Goal: Task Accomplishment & Management: Complete application form

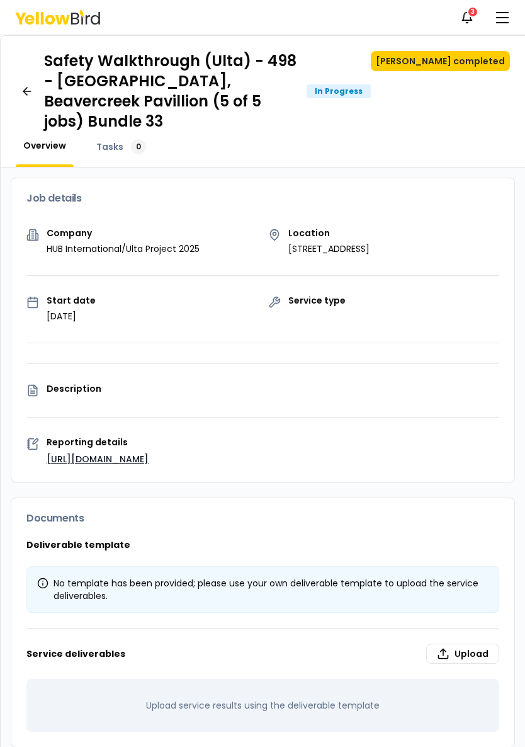
click at [117, 140] on span "Tasks" at bounding box center [109, 146] width 27 height 13
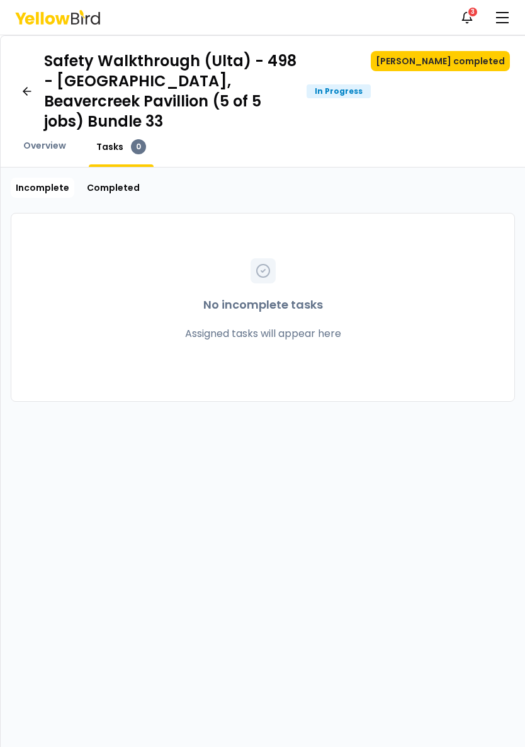
click at [52, 139] on span "Overview" at bounding box center [44, 145] width 43 height 13
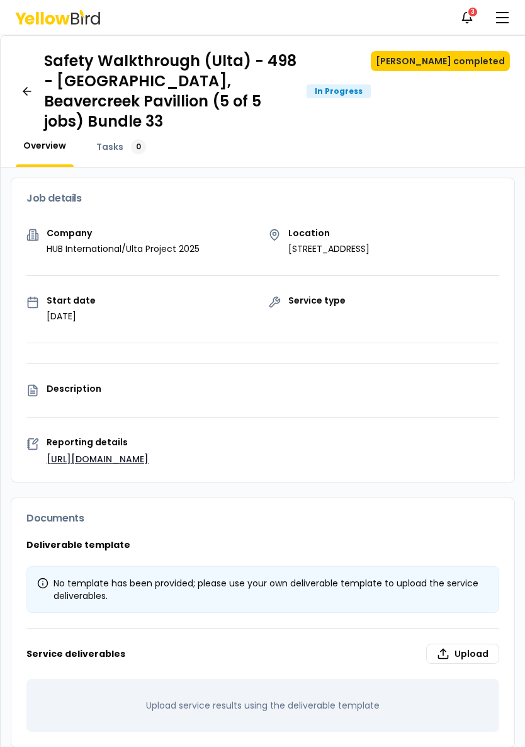
click at [507, 14] on button "button" at bounding box center [502, 17] width 25 height 25
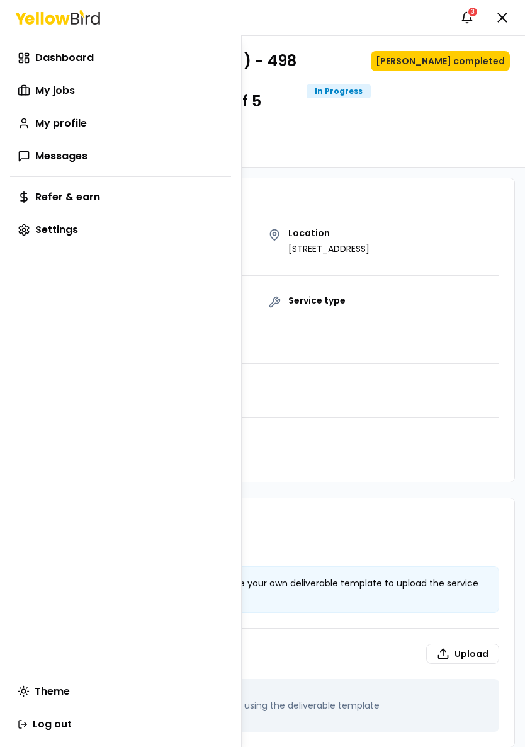
click at [384, 345] on html "Notifications 3 CA Dashboard My jobs My profile Messages Refer & earn Settings …" at bounding box center [262, 373] width 525 height 747
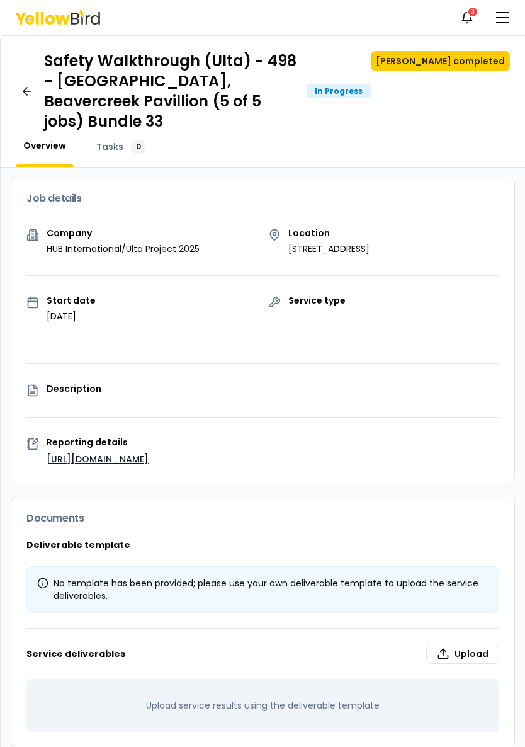
click at [371, 84] on div "In Progress" at bounding box center [339, 91] width 64 height 14
click at [371, 88] on div "Safety Walkthrough (Ulta) - 498 - [GEOGRAPHIC_DATA], Beavercreek Pavillion (5 o…" at bounding box center [207, 91] width 327 height 81
click at [465, 64] on button "[PERSON_NAME] completed" at bounding box center [440, 61] width 139 height 20
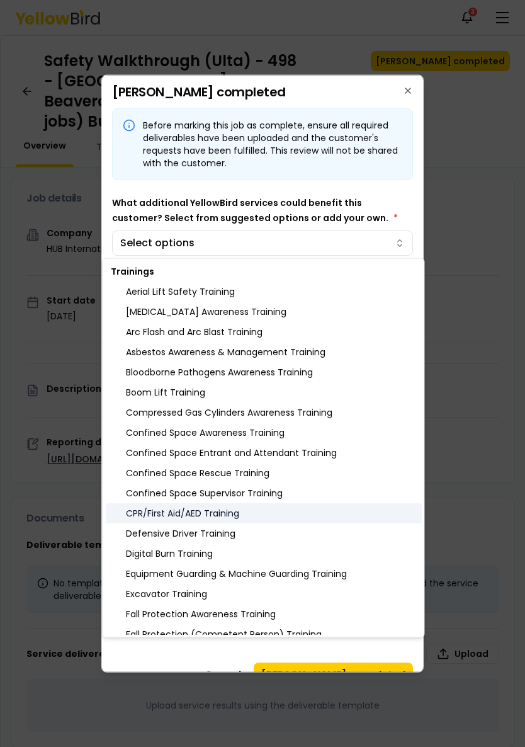
click at [222, 514] on div "CPR/First Aid/AED Training" at bounding box center [264, 513] width 316 height 20
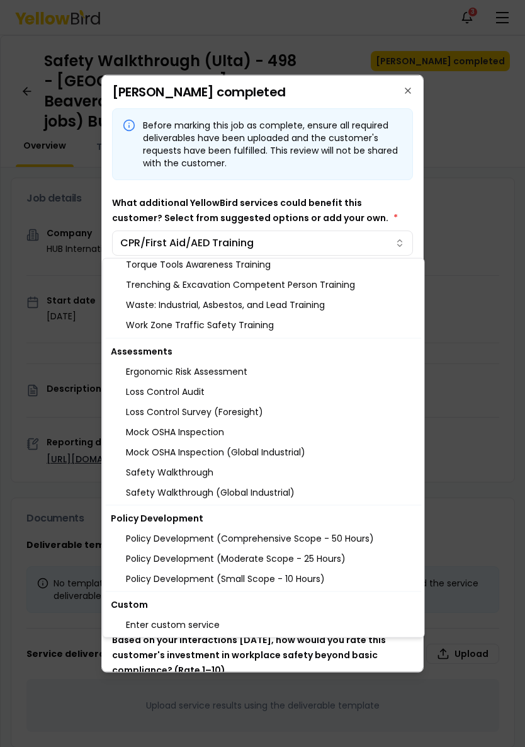
scroll to position [1236, 0]
click at [409, 87] on div at bounding box center [262, 373] width 525 height 747
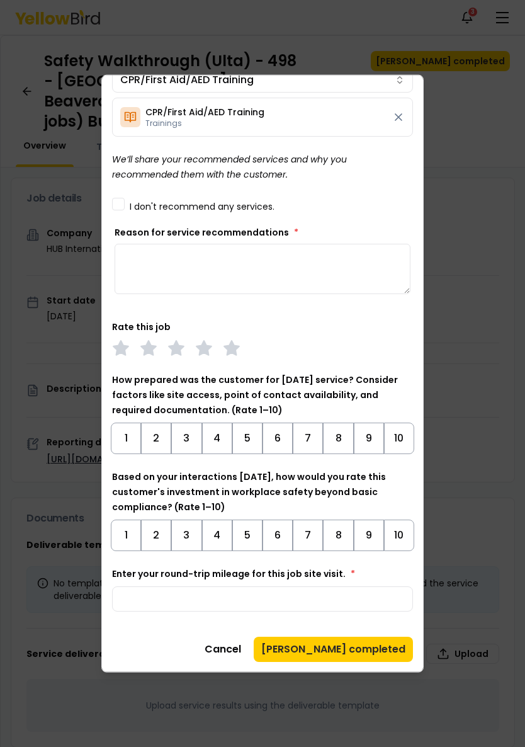
scroll to position [163, 0]
click at [340, 435] on button "8" at bounding box center [338, 438] width 30 height 31
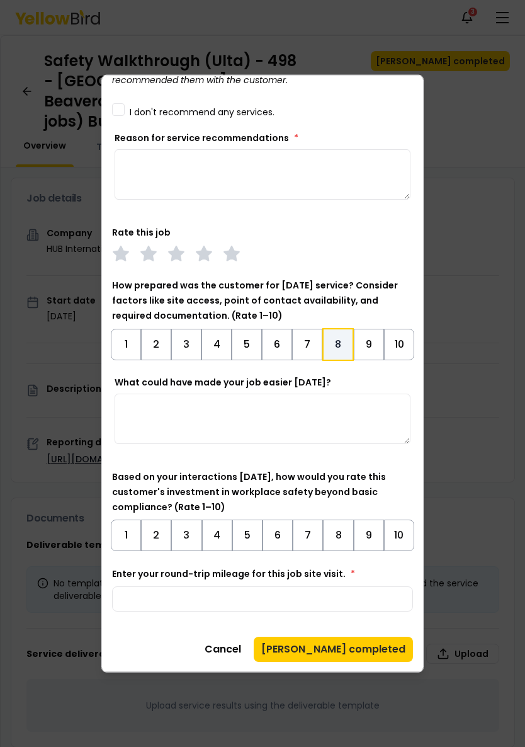
scroll to position [258, 0]
click at [248, 414] on textarea "What could have made your job easier [DATE]?" at bounding box center [263, 419] width 296 height 50
type textarea "**********"
click at [334, 534] on button "8" at bounding box center [338, 535] width 30 height 31
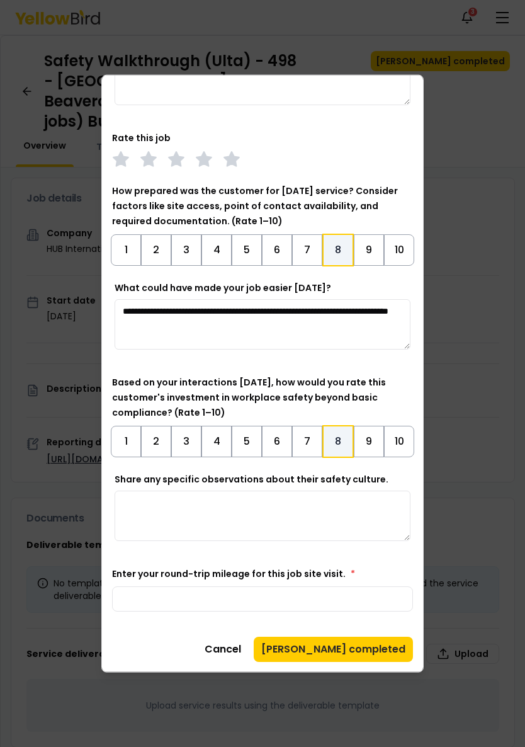
scroll to position [352, 0]
click at [316, 596] on input "Enter your round-trip mileage for this job site visit. *" at bounding box center [262, 598] width 301 height 25
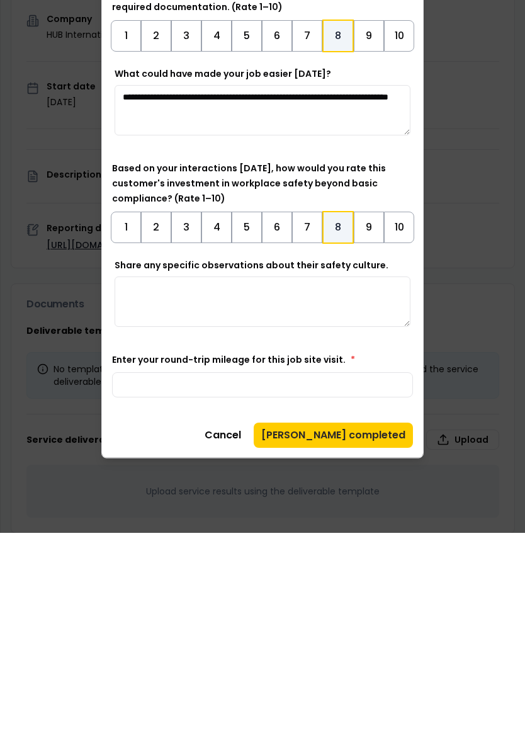
type input "***"
click at [365, 637] on button "[PERSON_NAME] completed" at bounding box center [333, 649] width 159 height 25
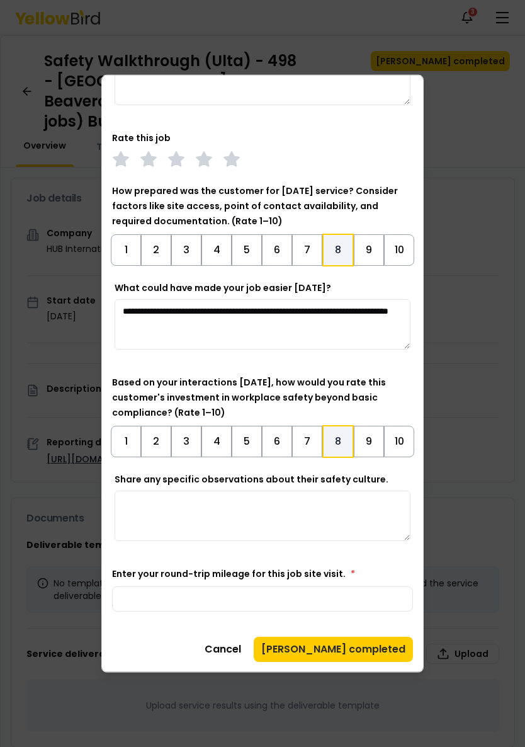
scroll to position [45, 0]
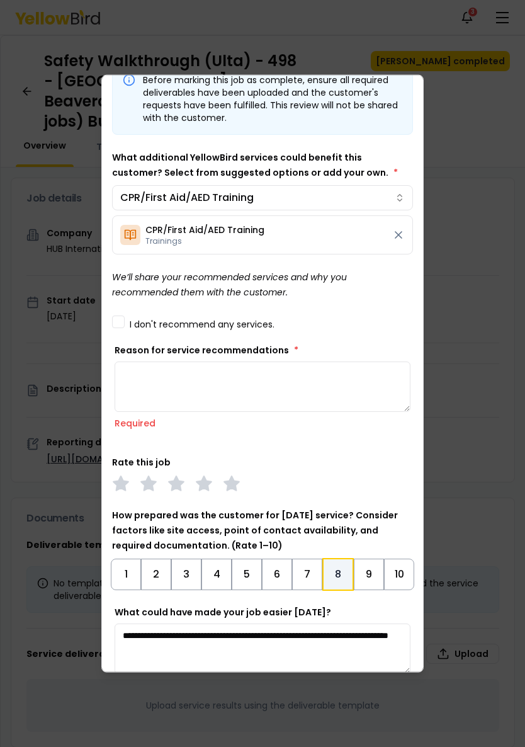
click at [319, 382] on textarea "Reason for service recommendations *" at bounding box center [263, 387] width 296 height 50
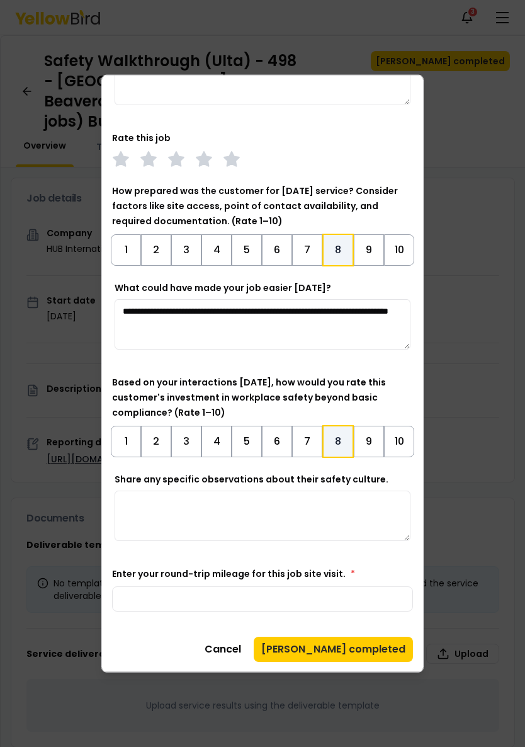
scroll to position [352, 0]
type textarea "**********"
click at [378, 646] on button "[PERSON_NAME] completed" at bounding box center [333, 649] width 159 height 25
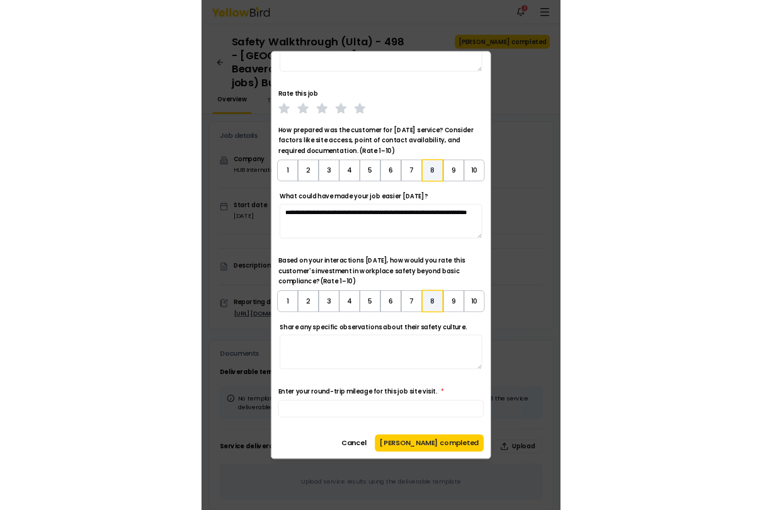
scroll to position [0, 0]
